Goal: Check status: Check status

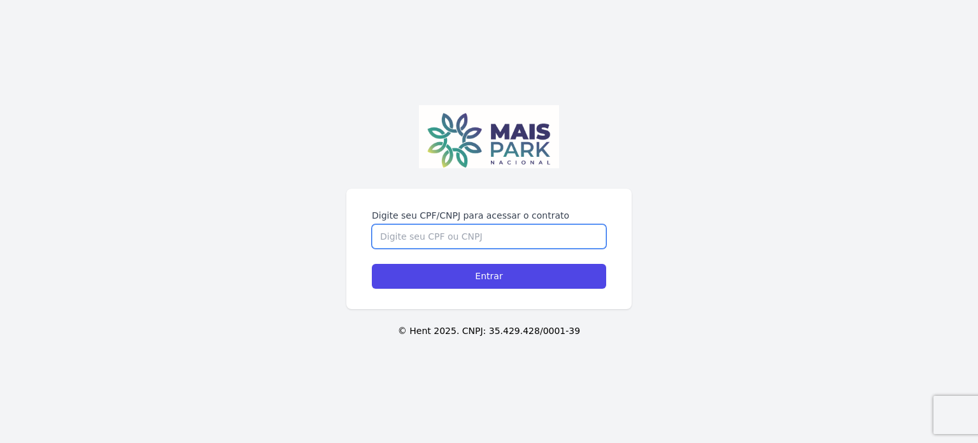
click at [535, 236] on input "Digite seu CPF/CNPJ para acessar o contrato" at bounding box center [489, 236] width 234 height 24
type input "12761091647"
click at [372, 264] on input "Entrar" at bounding box center [489, 276] width 234 height 25
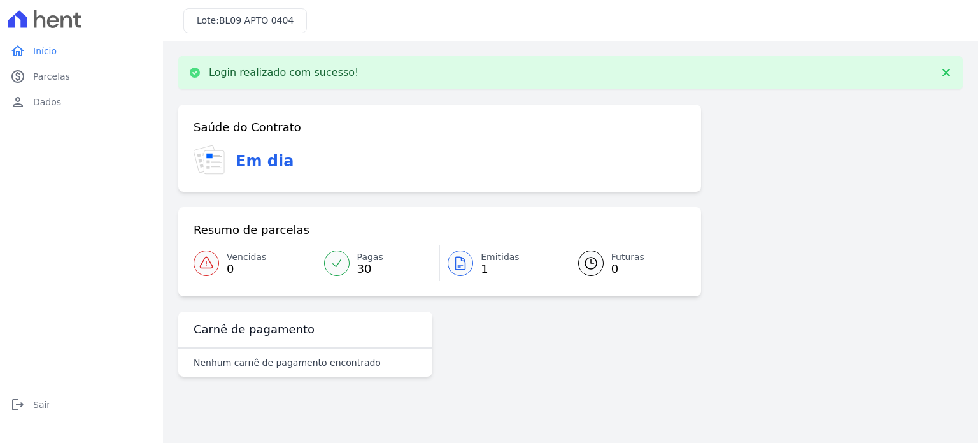
click at [462, 252] on div at bounding box center [460, 262] width 25 height 25
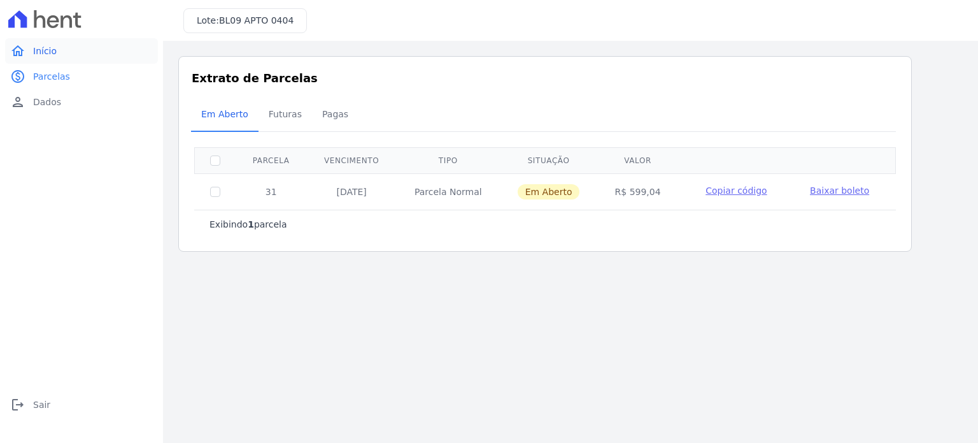
click at [64, 50] on link "home Início" at bounding box center [81, 50] width 153 height 25
